Goal: Information Seeking & Learning: Learn about a topic

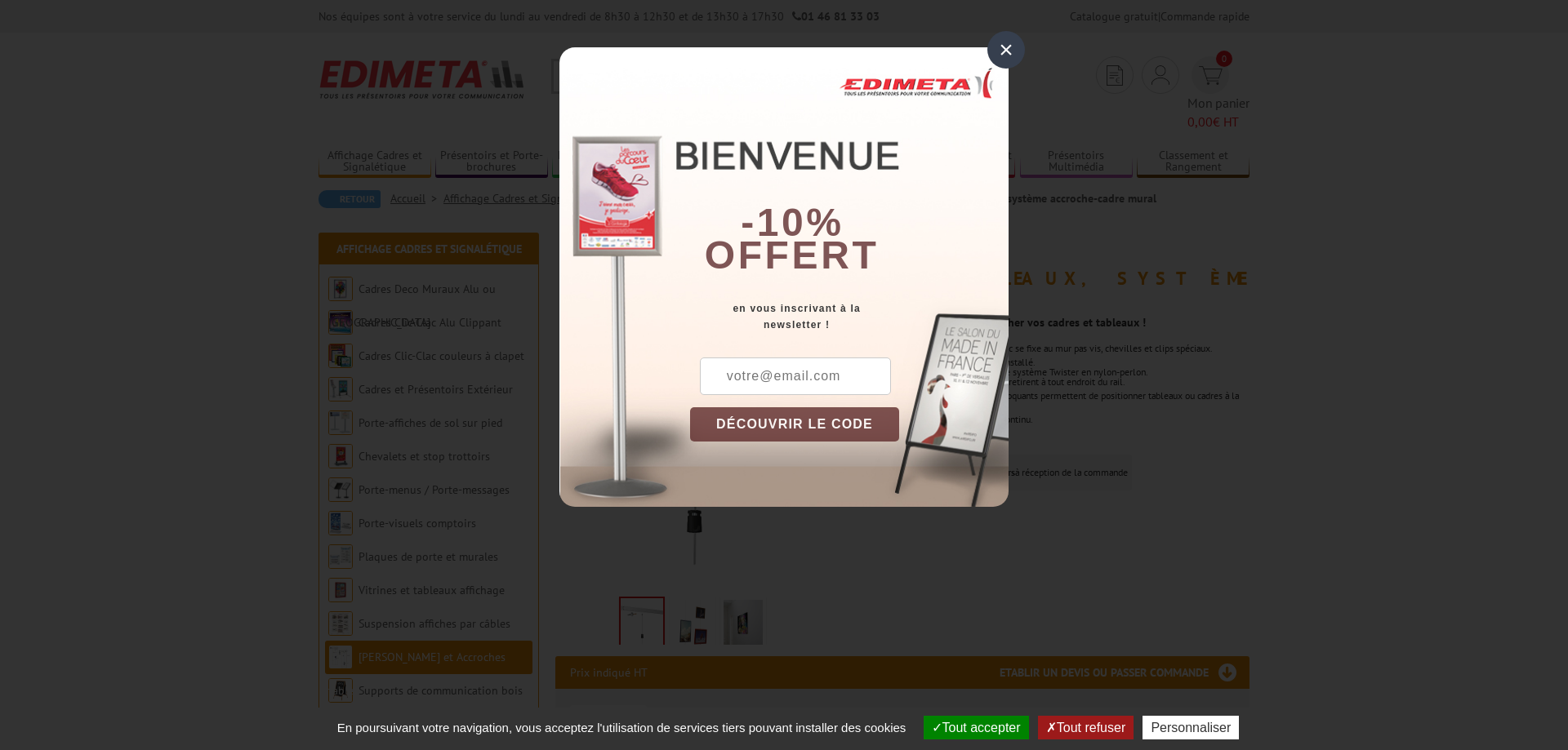
click at [1000, 50] on div "×" at bounding box center [1006, 49] width 37 height 37
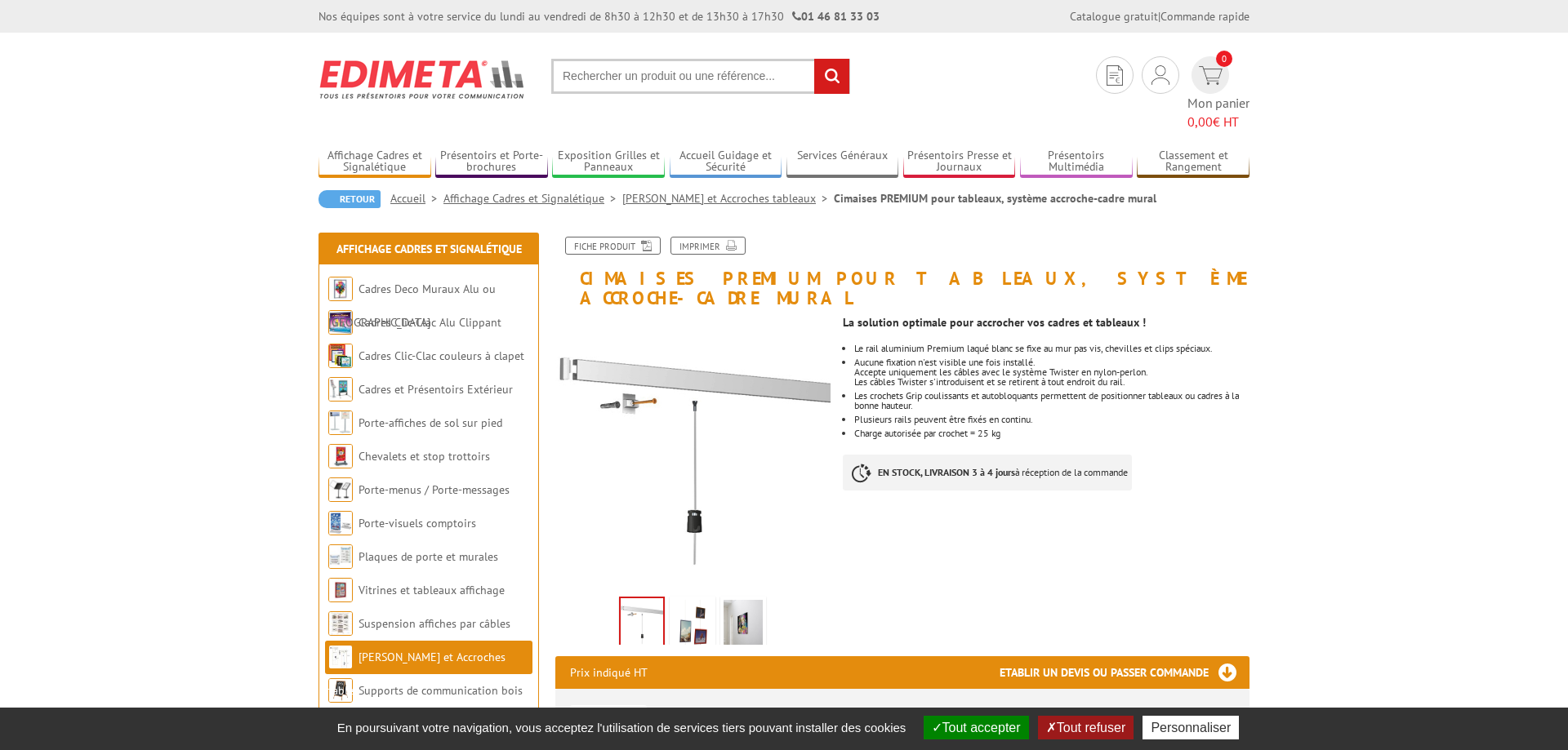
click at [614, 256] on h1 "Cimaises PREMIUM pour tableaux, système accroche-cadre mural" at bounding box center [902, 271] width 718 height 71
copy h1 "Cimaises"
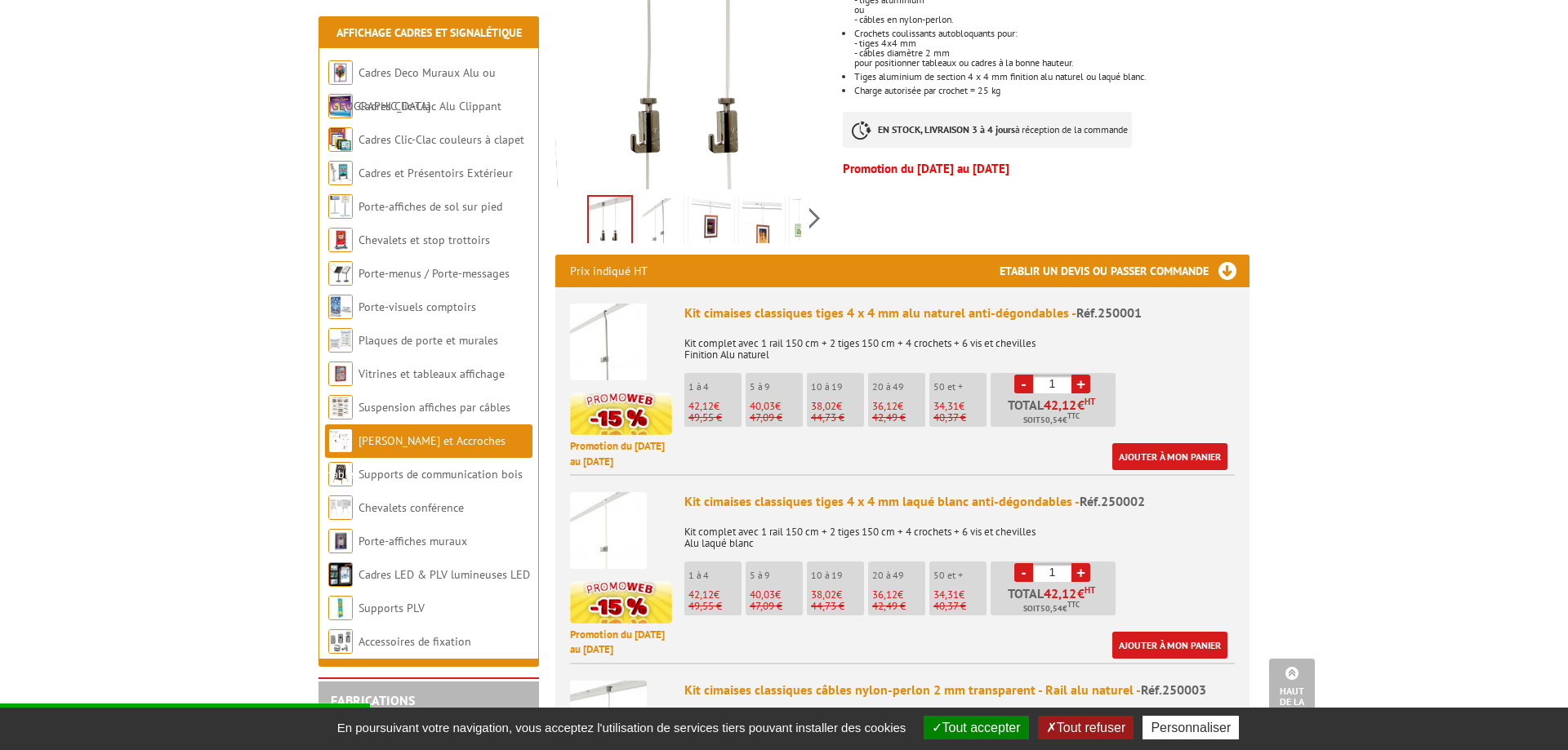
scroll to position [499, 0]
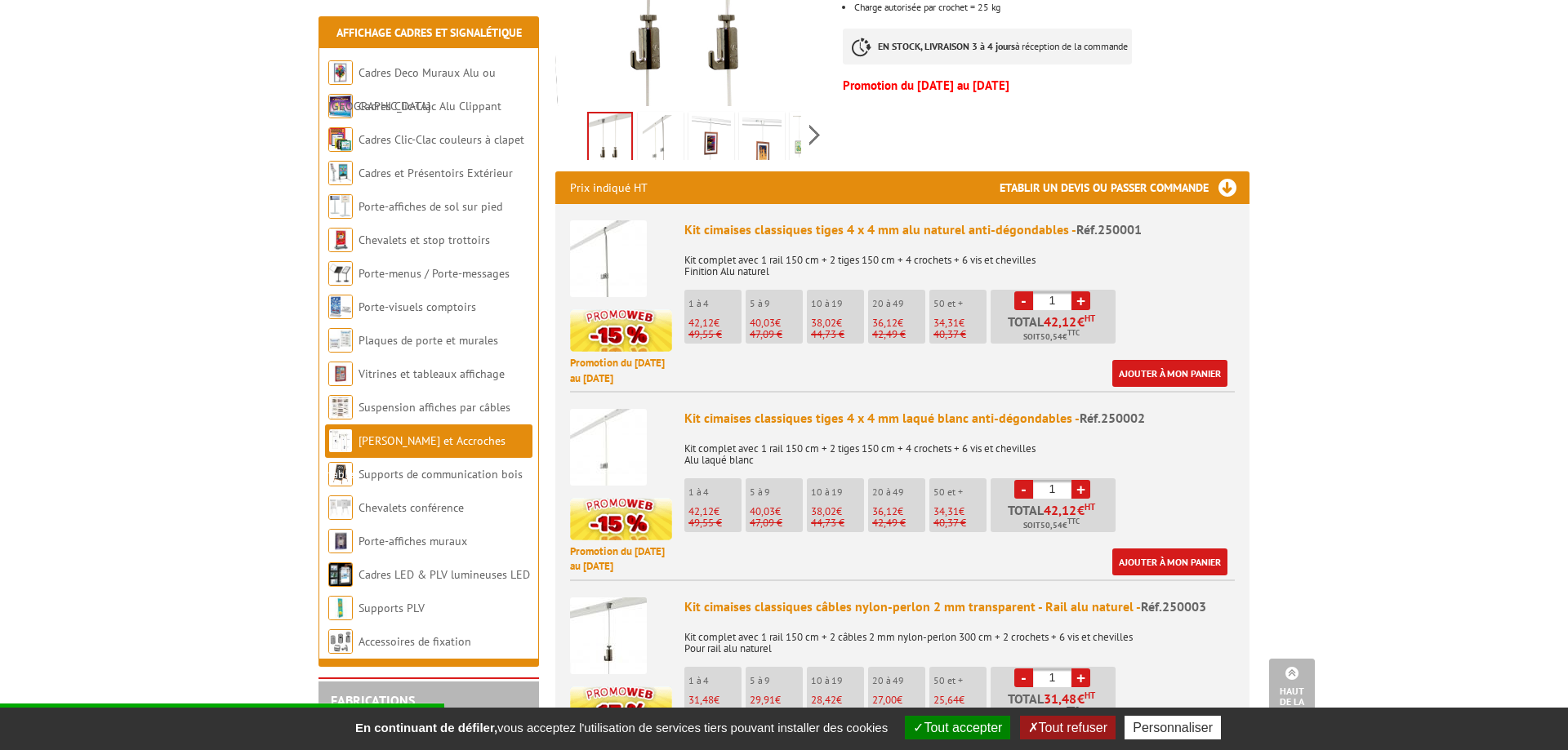
click at [601, 224] on img at bounding box center [608, 259] width 77 height 77
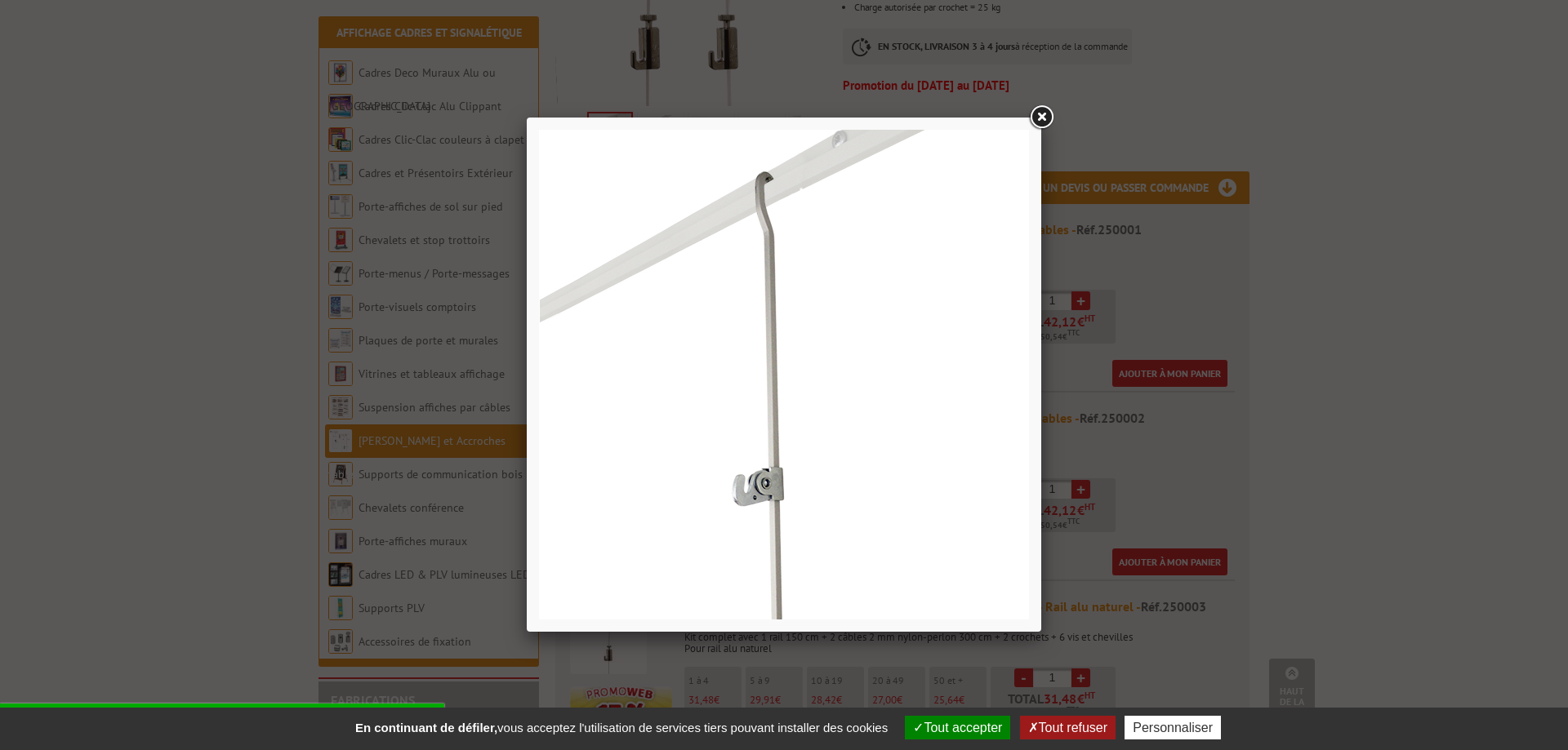
click at [1042, 109] on link at bounding box center [1041, 117] width 30 height 30
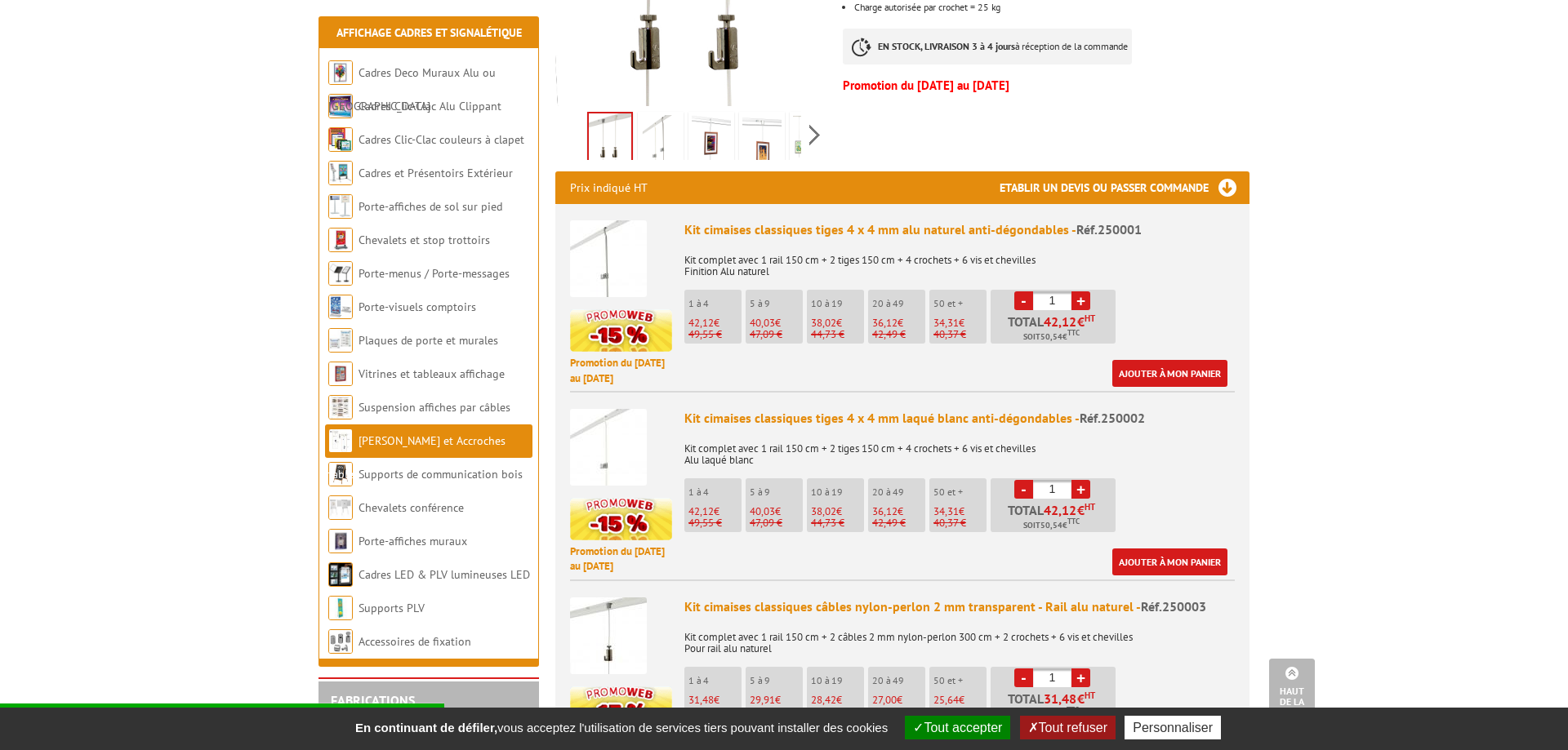
scroll to position [582, 0]
